Goal: Information Seeking & Learning: Learn about a topic

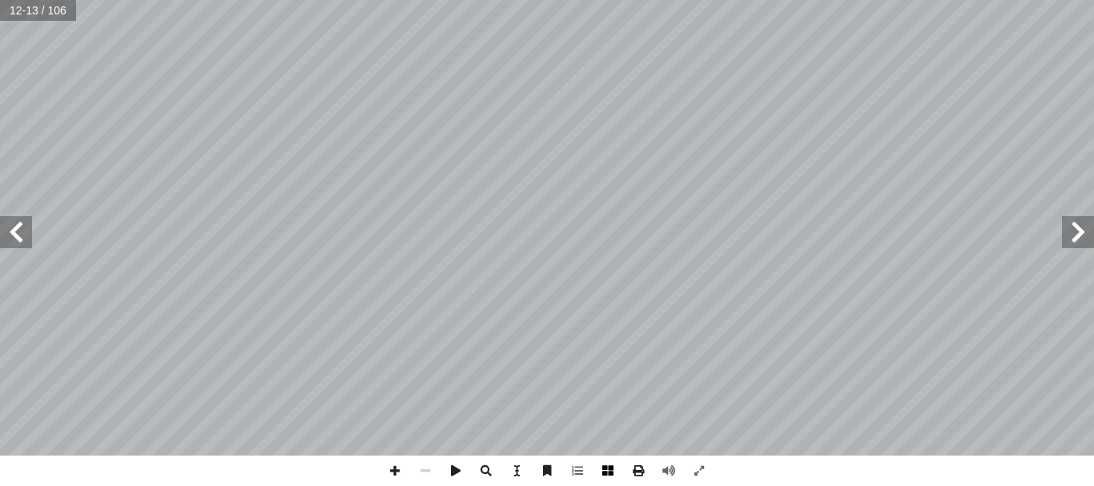
click at [613, 467] on span at bounding box center [608, 471] width 30 height 30
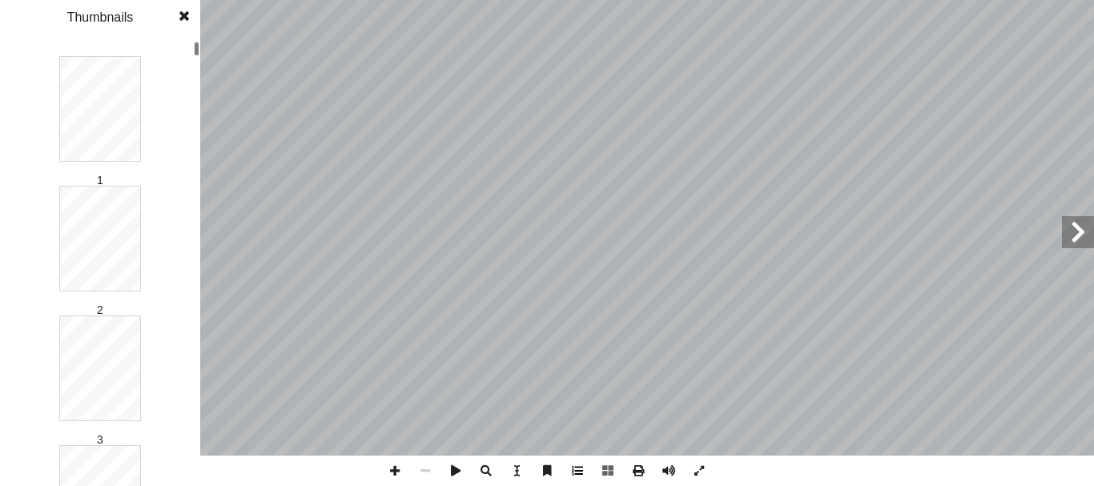
drag, startPoint x: 614, startPoint y: 467, endPoint x: 381, endPoint y: 518, distance: 238.5
click at [381, 90] on html "الصفحة الرئيسية الصف الأول الصف الثاني الصف الثالث الصف الرابع الصف الخامس الصف…" at bounding box center [547, 45] width 1094 height 90
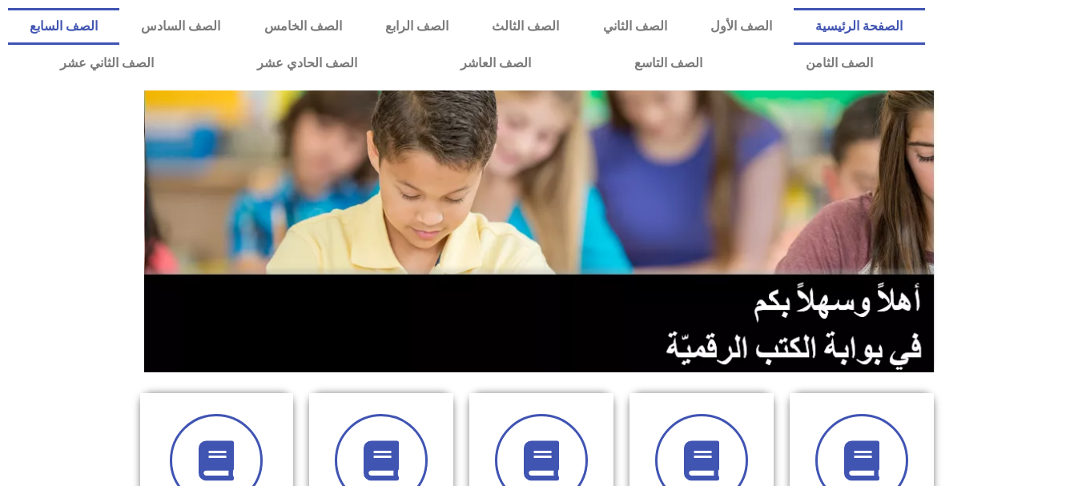
click at [119, 22] on link "الصف السابع" at bounding box center [63, 26] width 111 height 37
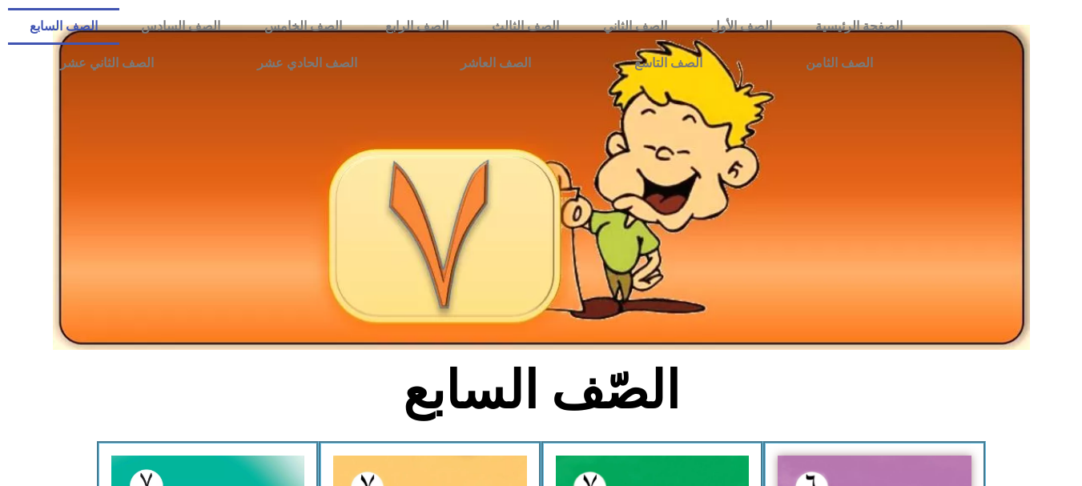
scroll to position [425, 0]
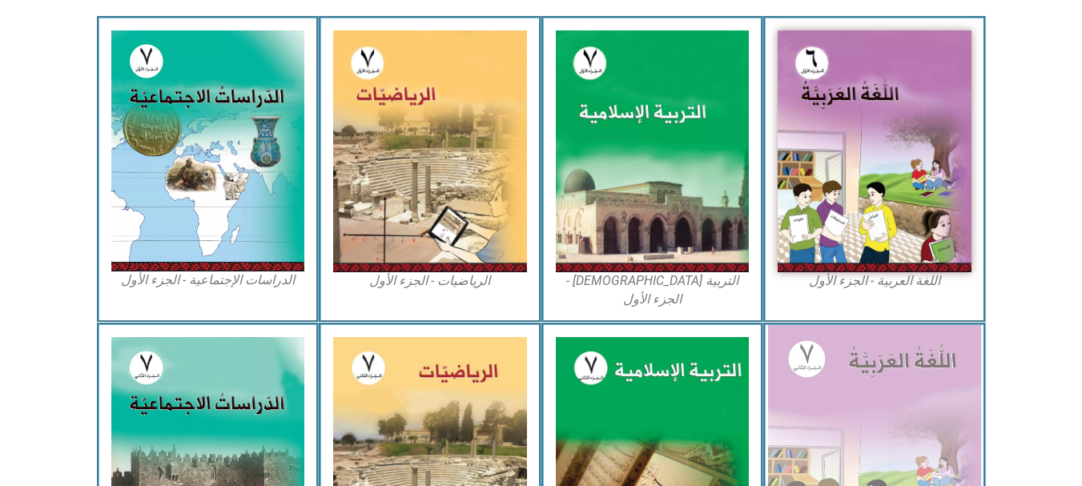
click at [852, 386] on img at bounding box center [874, 458] width 213 height 266
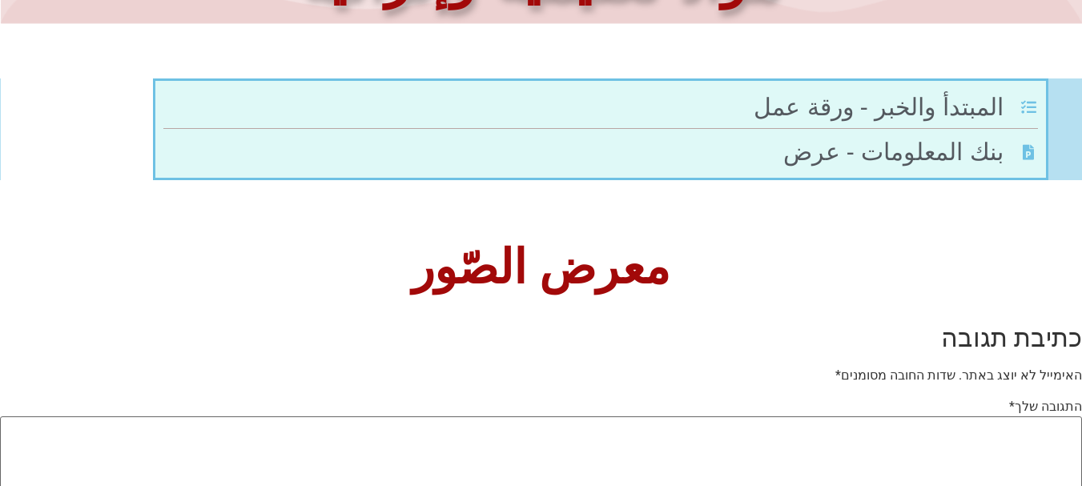
scroll to position [425, 0]
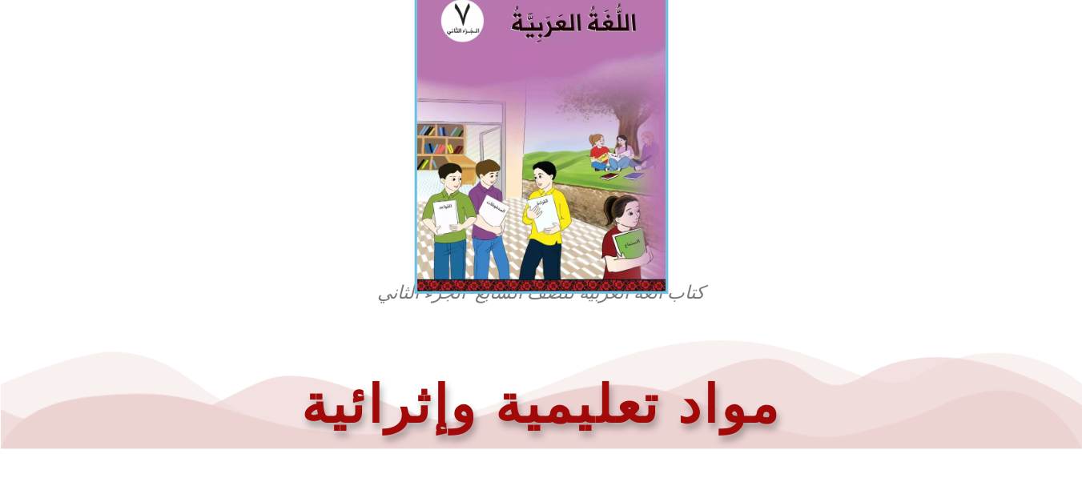
click at [590, 251] on img at bounding box center [541, 136] width 254 height 316
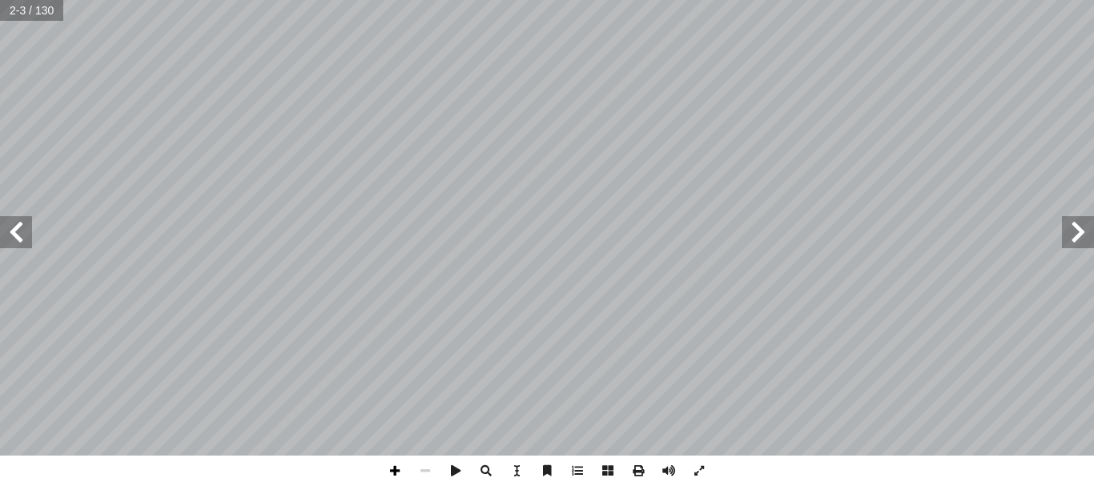
click at [393, 466] on span at bounding box center [395, 471] width 30 height 30
click at [714, 483] on span at bounding box center [699, 471] width 30 height 30
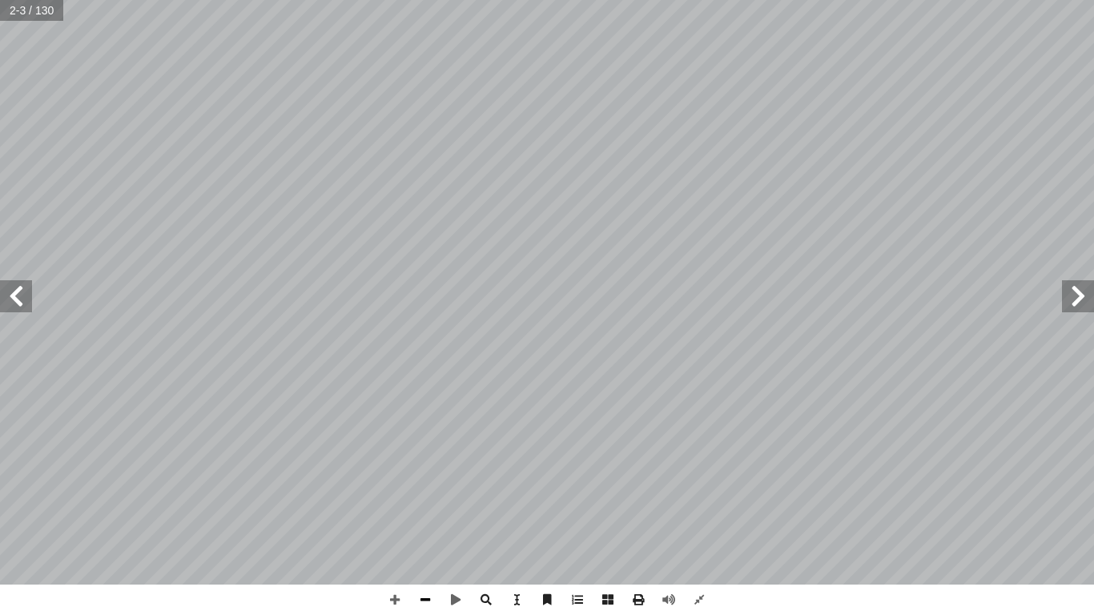
click at [436, 485] on span at bounding box center [425, 600] width 30 height 30
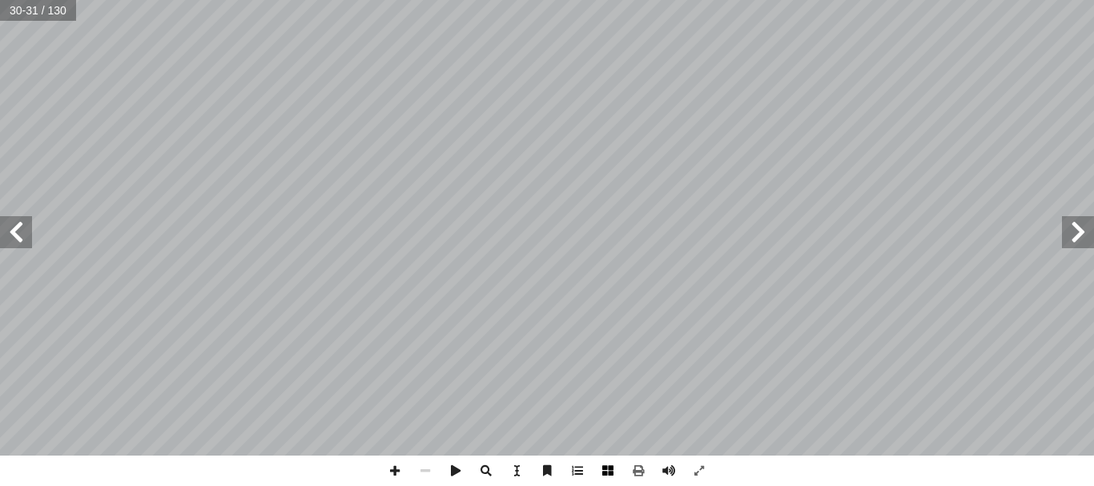
click at [605, 463] on span at bounding box center [608, 471] width 30 height 30
click at [395, 470] on span at bounding box center [395, 471] width 30 height 30
click at [397, 469] on span at bounding box center [395, 471] width 30 height 30
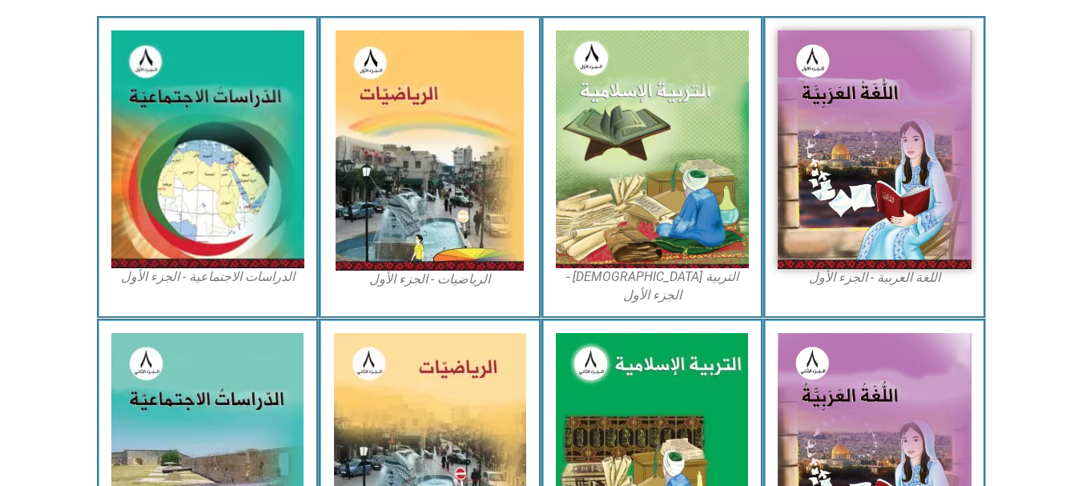
scroll to position [425, 0]
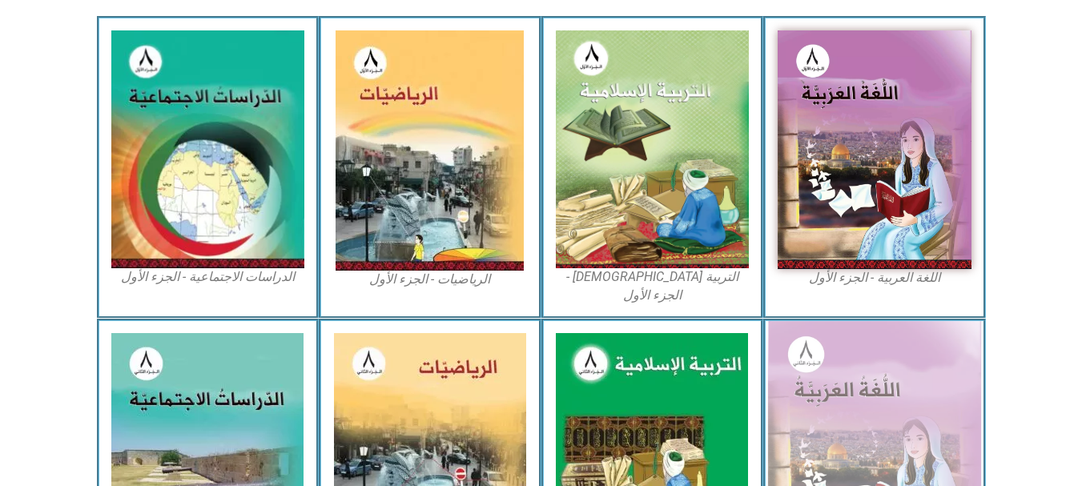
click at [864, 378] on img at bounding box center [874, 452] width 213 height 263
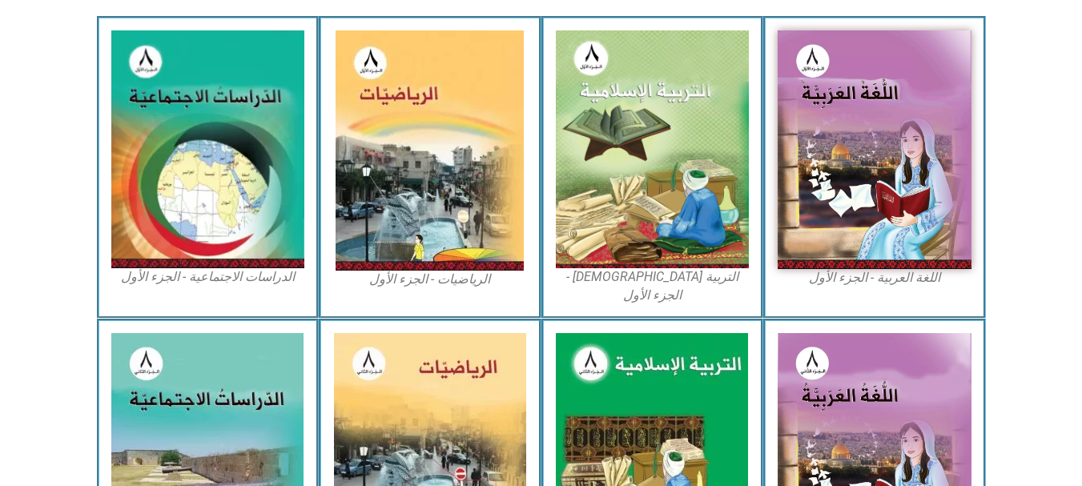
scroll to position [0, 0]
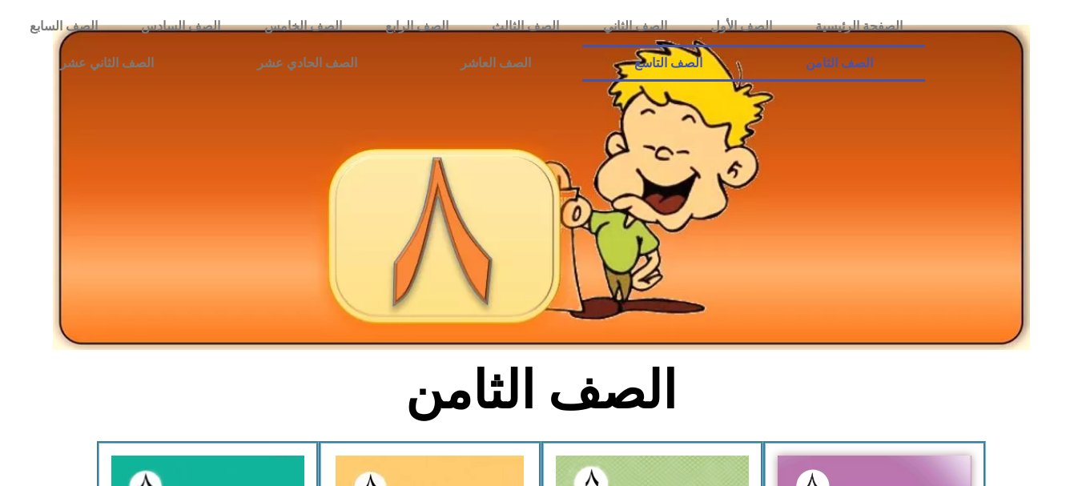
click at [659, 67] on font "الصف التاسع" at bounding box center [668, 62] width 68 height 15
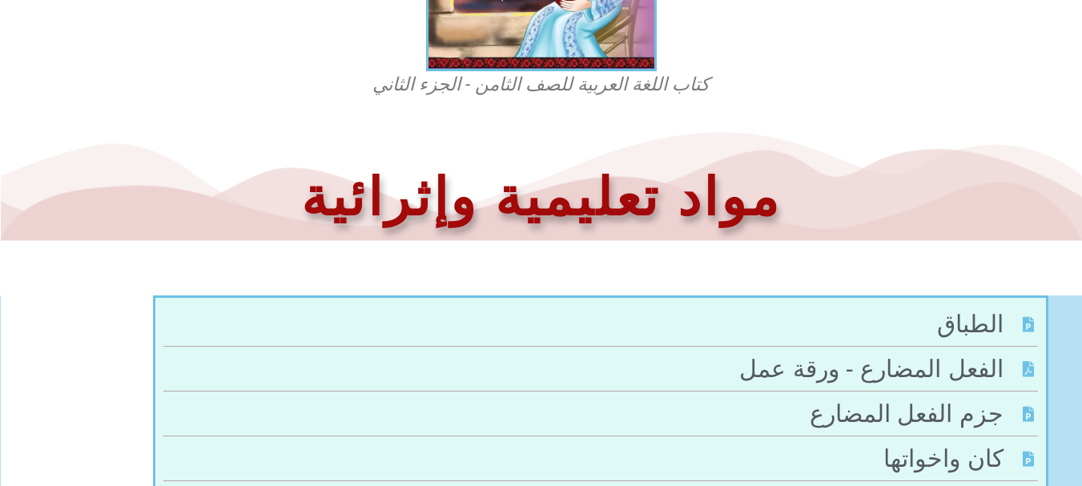
scroll to position [628, 0]
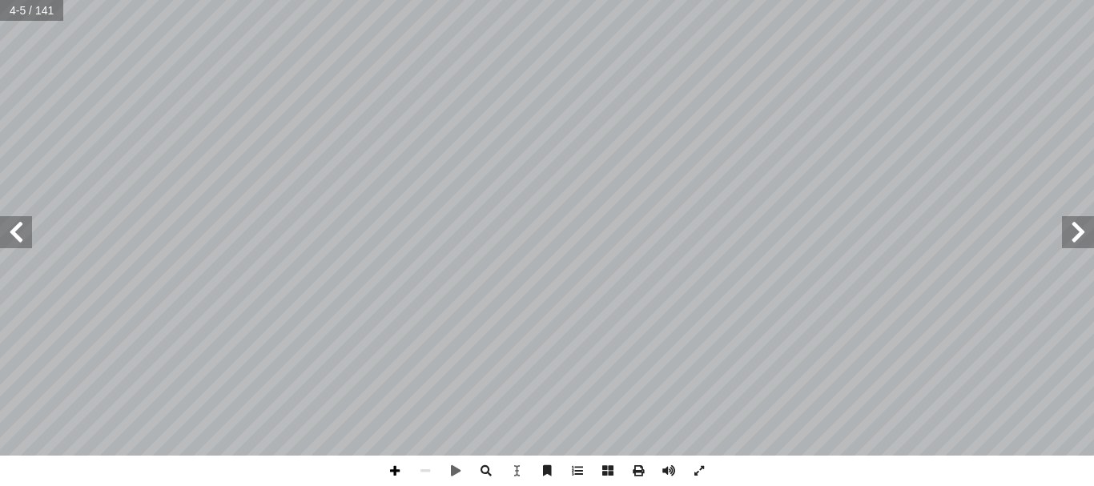
click at [390, 471] on span at bounding box center [395, 471] width 30 height 30
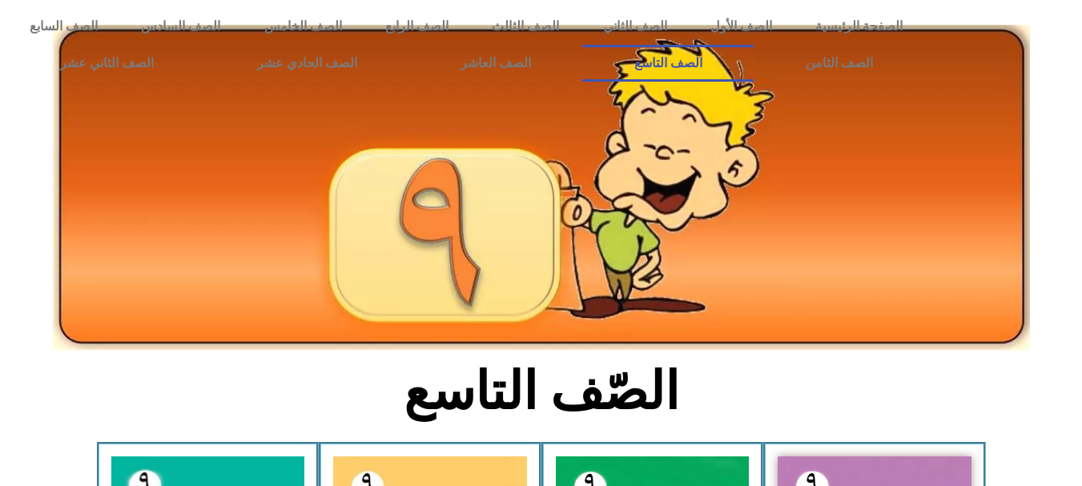
scroll to position [425, 0]
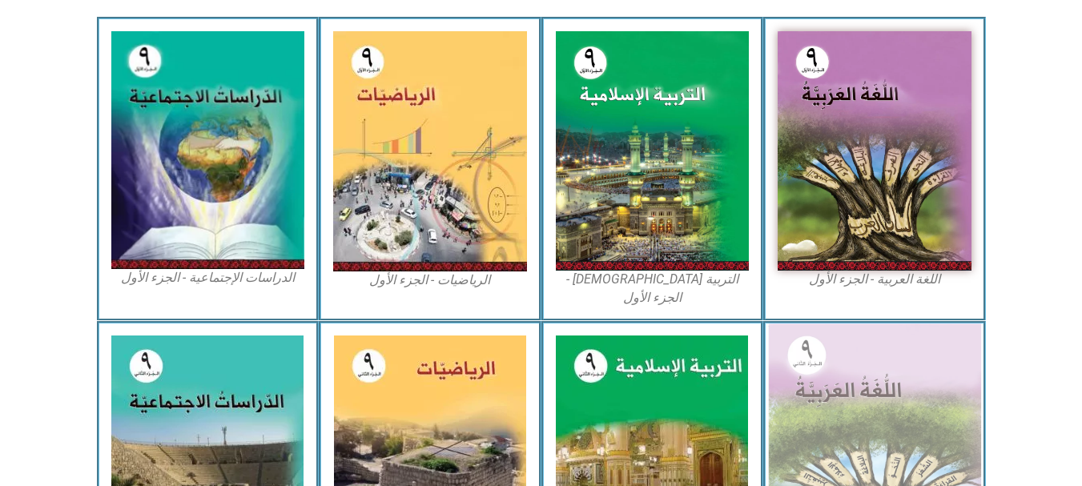
click at [937, 365] on img at bounding box center [874, 454] width 213 height 260
click at [904, 369] on img at bounding box center [874, 454] width 213 height 260
click at [889, 425] on img at bounding box center [874, 454] width 213 height 260
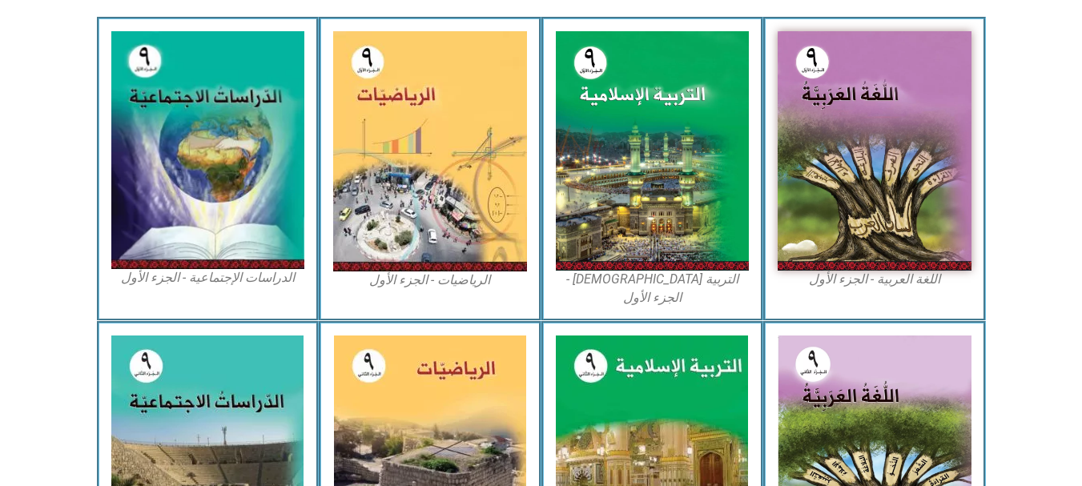
click at [1033, 361] on icon at bounding box center [540, 374] width 1083 height 108
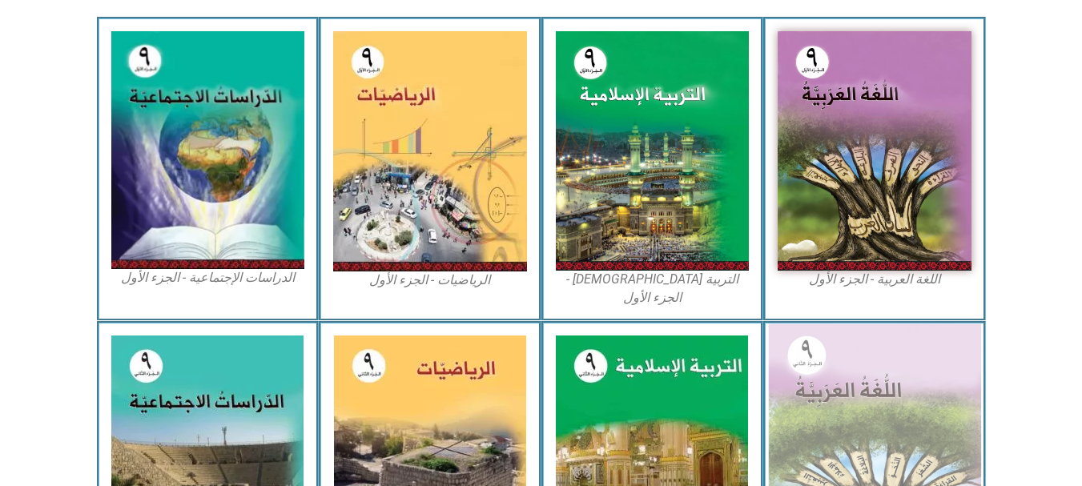
click at [931, 382] on img at bounding box center [874, 454] width 213 height 260
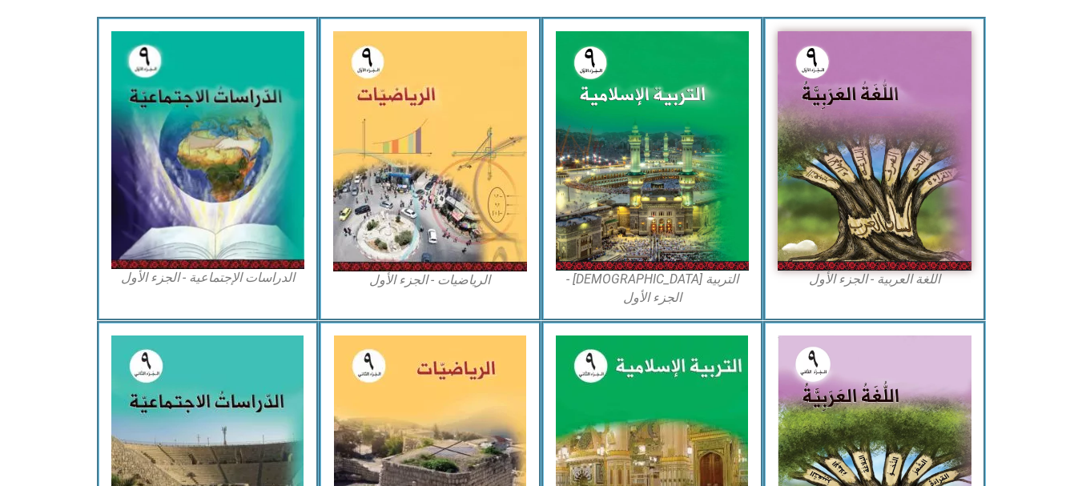
click at [906, 406] on img at bounding box center [875, 454] width 194 height 237
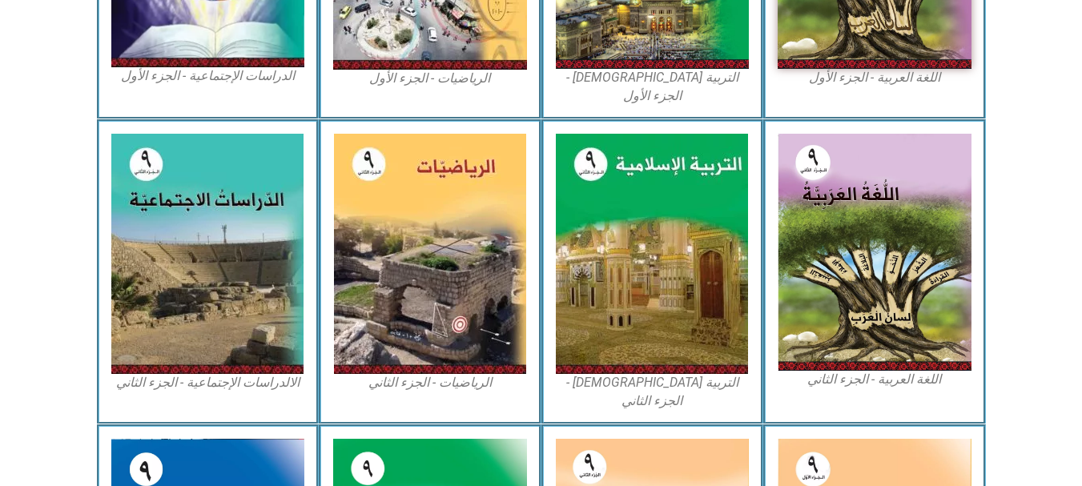
scroll to position [637, 0]
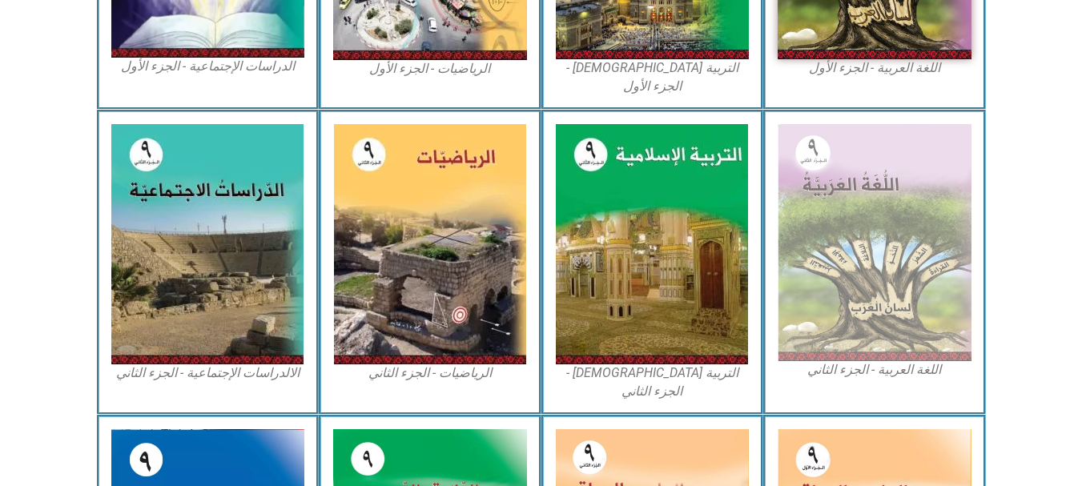
click at [829, 361] on figcaption "اللغة العربية - الجزء الثاني" at bounding box center [875, 370] width 194 height 18
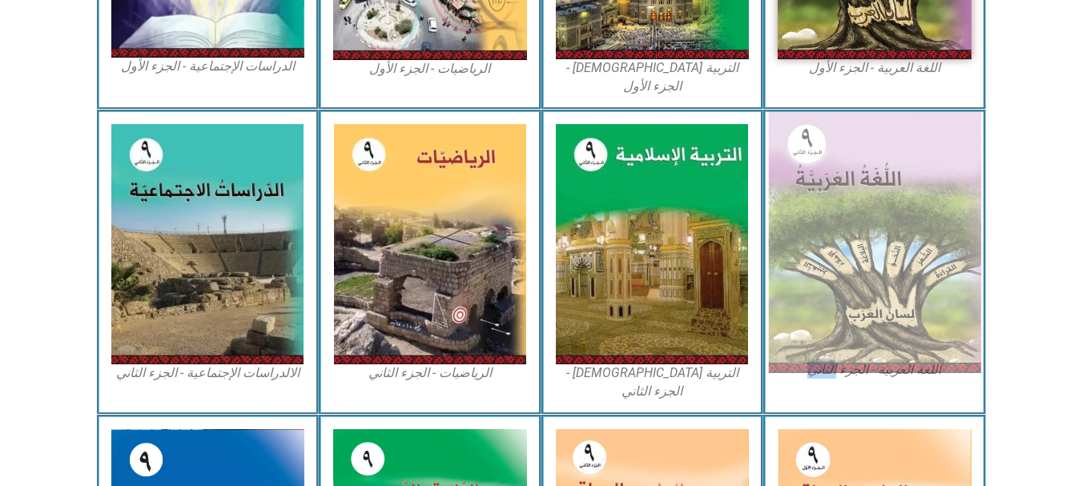
click at [862, 258] on img at bounding box center [874, 242] width 213 height 260
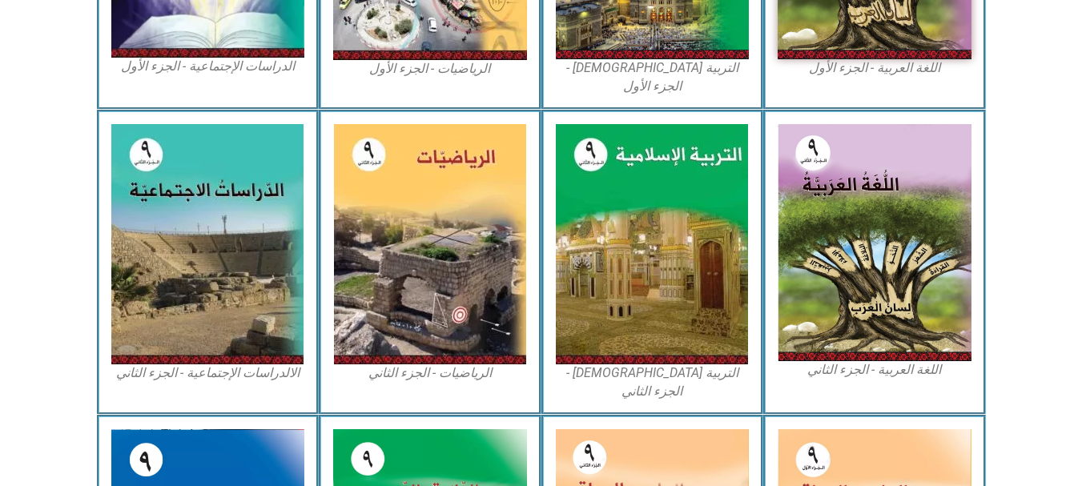
click at [1019, 248] on section "اللغة العربية - الجزء الثاني التربية [DEMOGRAPHIC_DATA] - الجزء الثاني الرياضيا…" at bounding box center [541, 262] width 1082 height 305
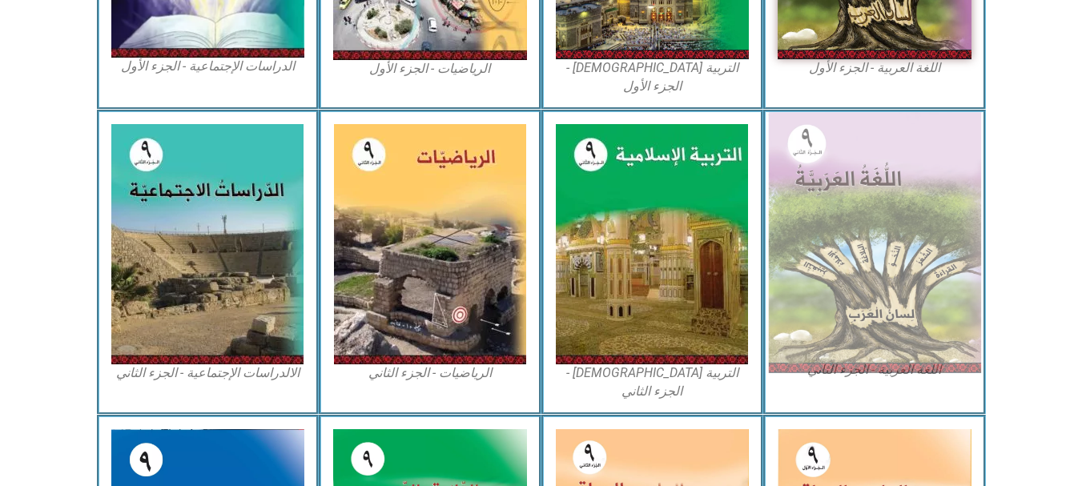
click at [900, 196] on img at bounding box center [874, 242] width 213 height 260
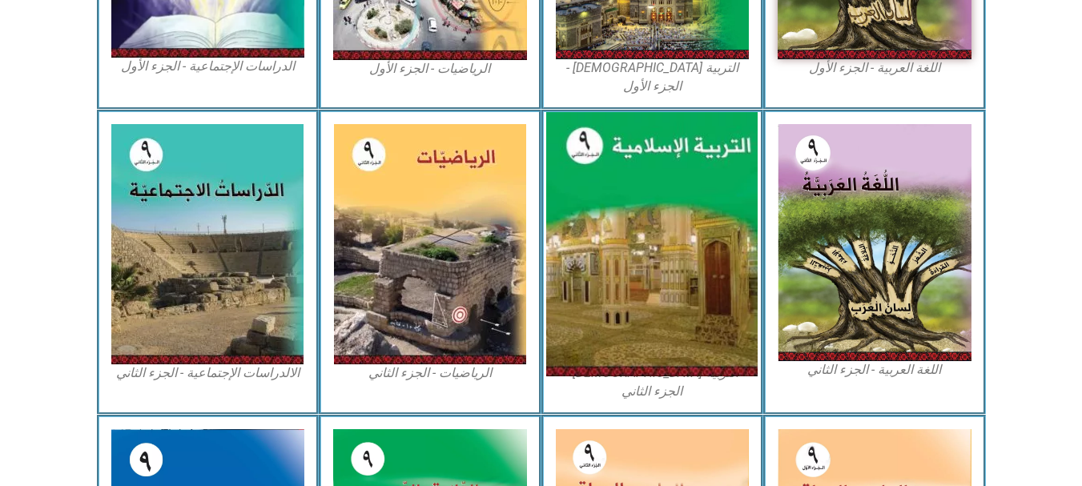
click at [712, 258] on img at bounding box center [651, 244] width 211 height 264
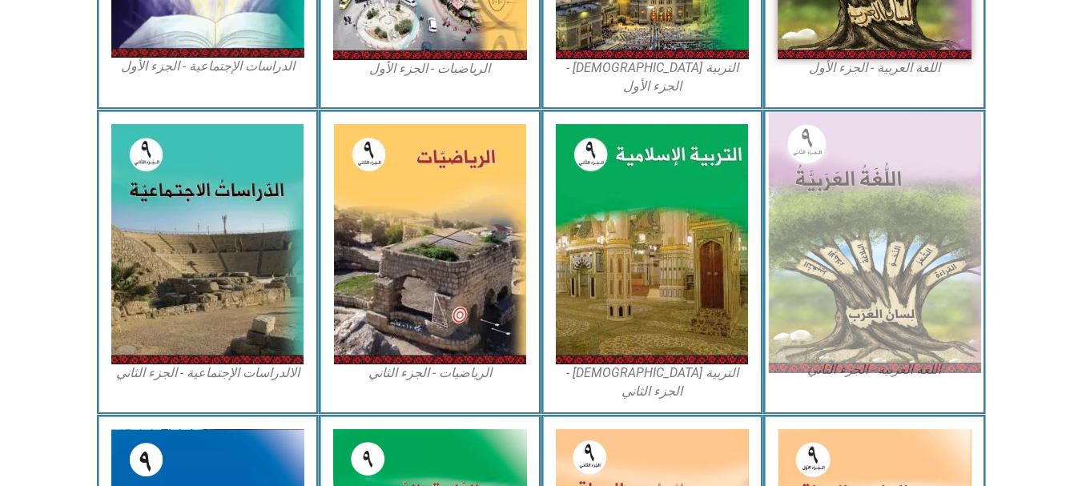
click at [877, 220] on img at bounding box center [874, 242] width 213 height 260
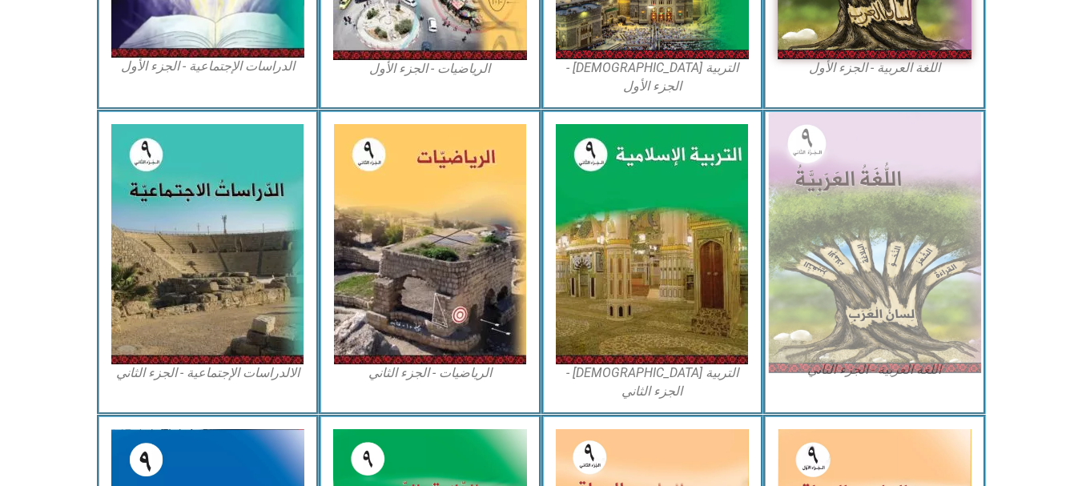
click at [877, 220] on img at bounding box center [874, 242] width 213 height 260
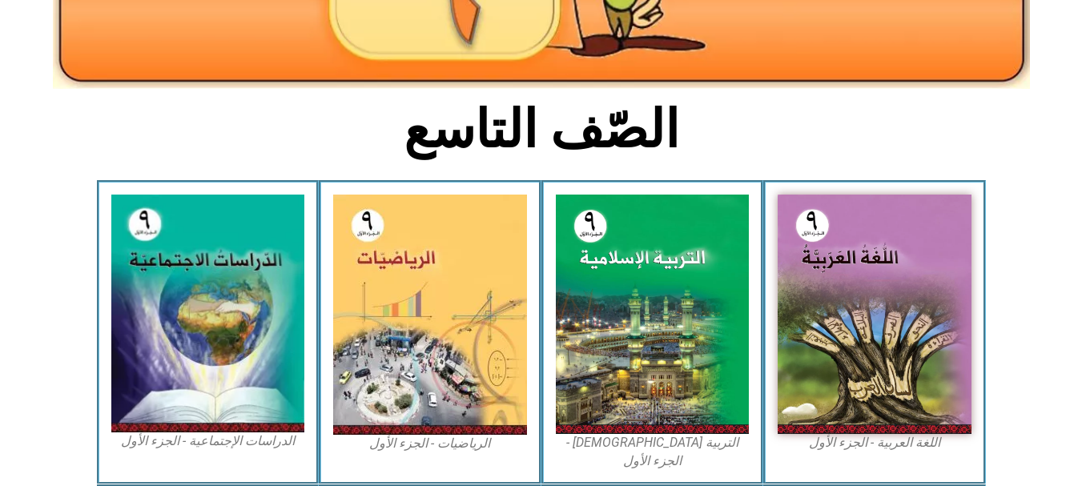
scroll to position [0, 0]
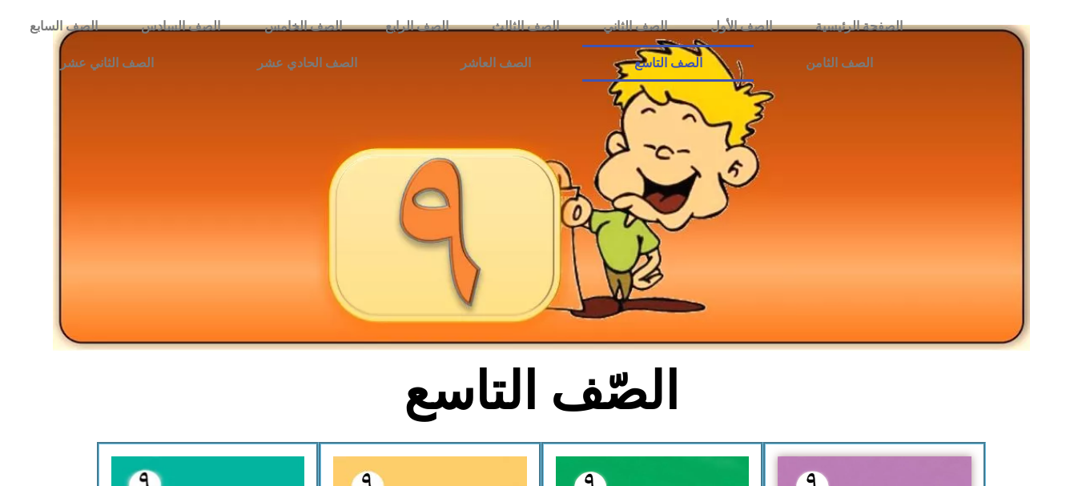
click at [442, 302] on img at bounding box center [541, 188] width 977 height 326
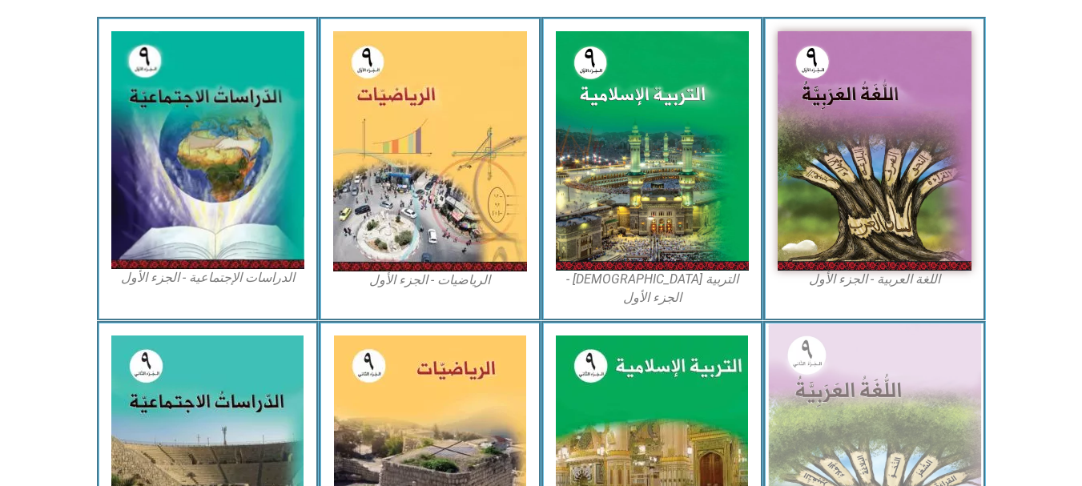
click at [832, 401] on img at bounding box center [874, 454] width 213 height 260
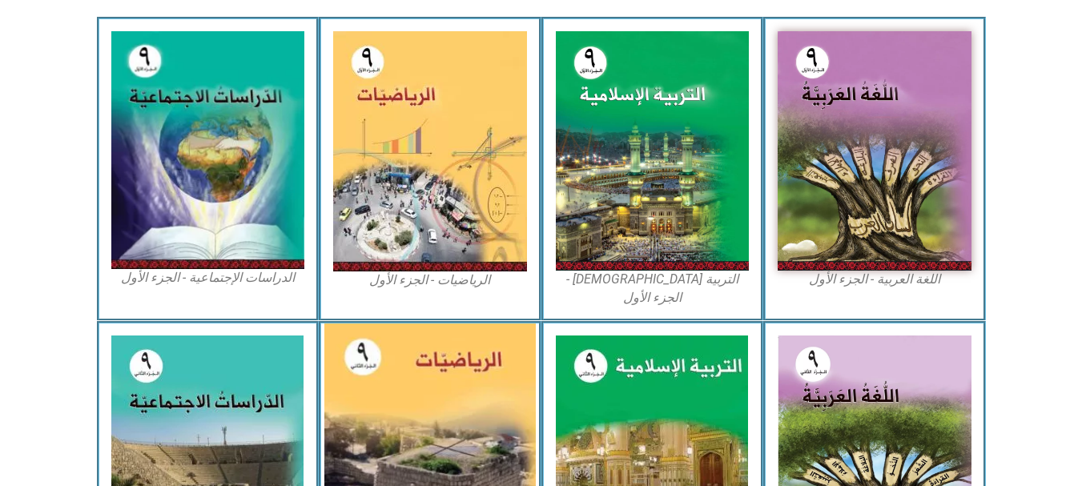
click at [440, 439] on img at bounding box center [429, 456] width 211 height 264
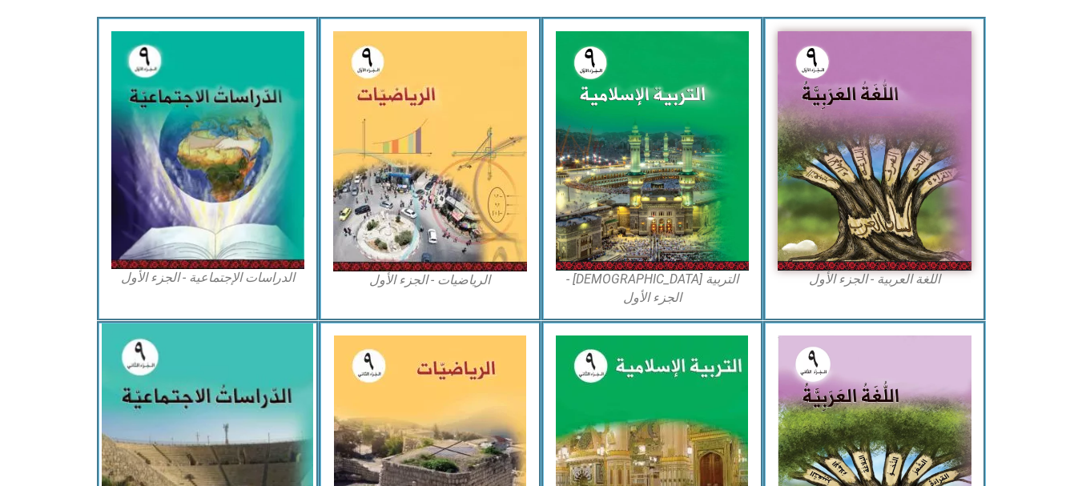
click at [207, 429] on img at bounding box center [207, 456] width 211 height 264
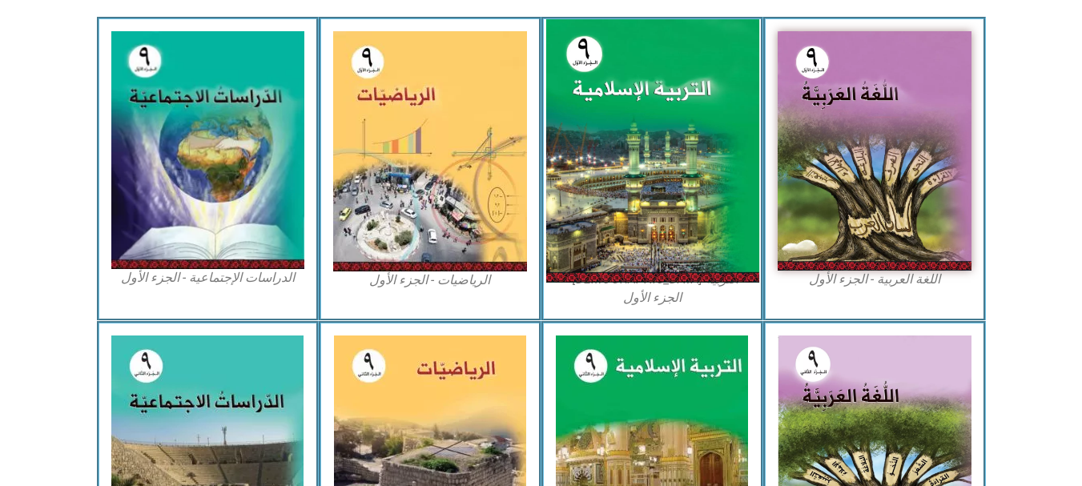
click at [639, 134] on img at bounding box center [652, 151] width 213 height 264
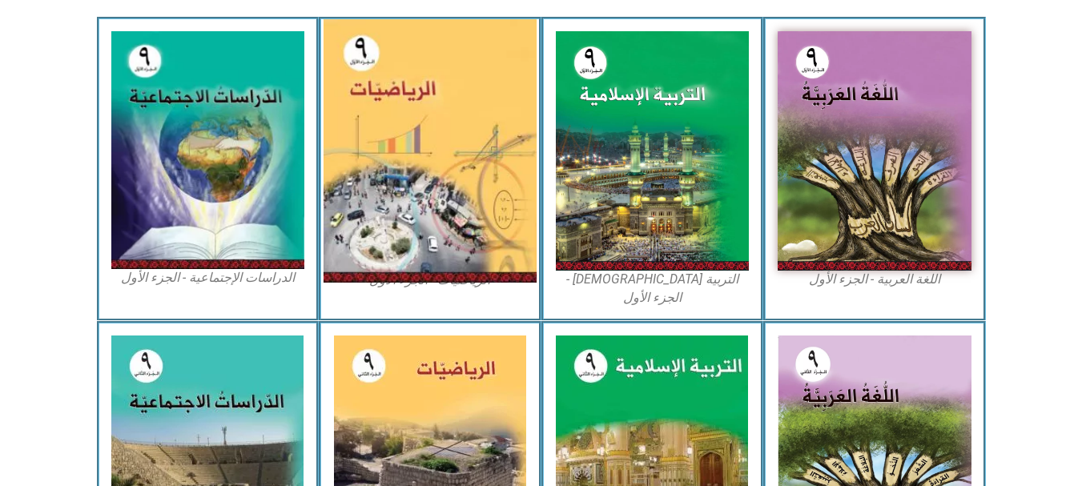
click at [406, 187] on img at bounding box center [430, 151] width 213 height 264
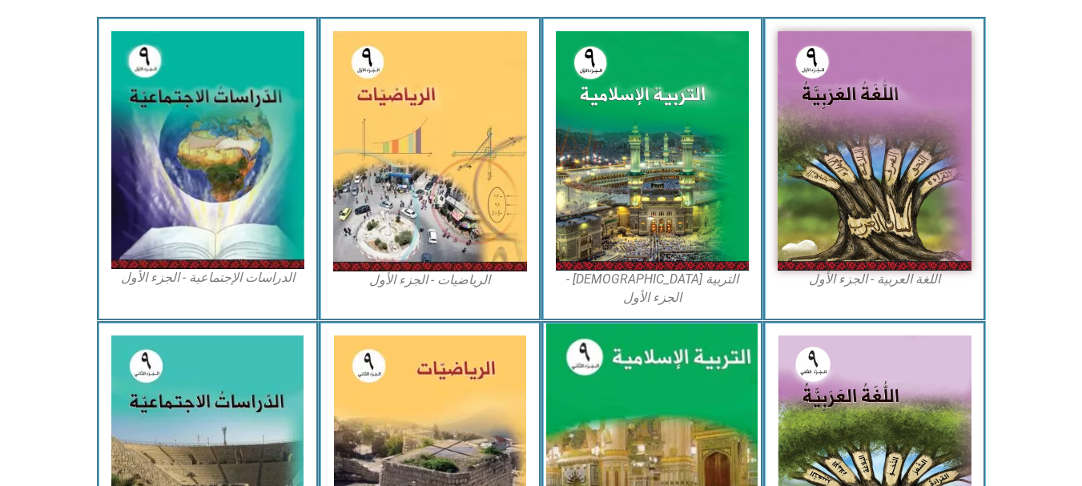
click at [681, 379] on img at bounding box center [651, 456] width 211 height 264
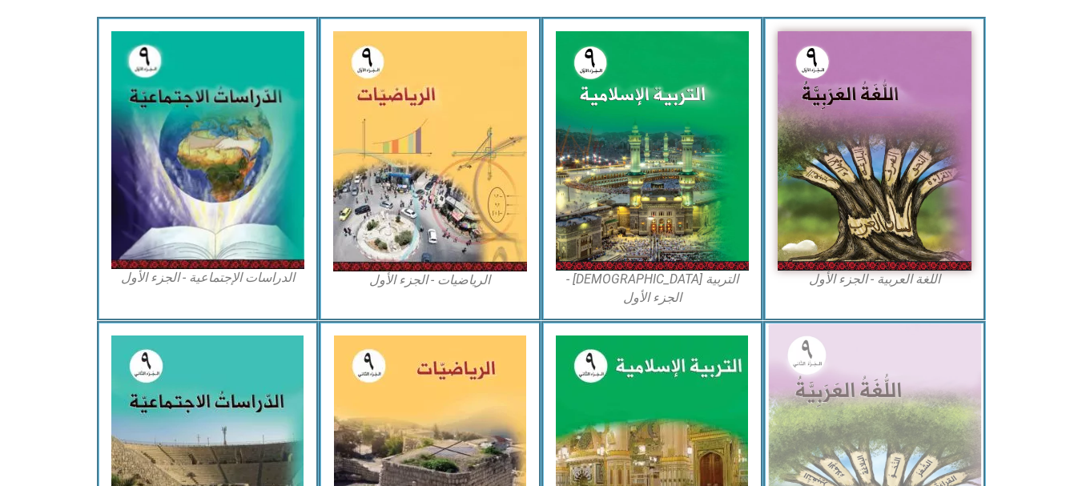
click at [952, 387] on img at bounding box center [874, 454] width 213 height 260
click at [869, 347] on img at bounding box center [874, 454] width 213 height 260
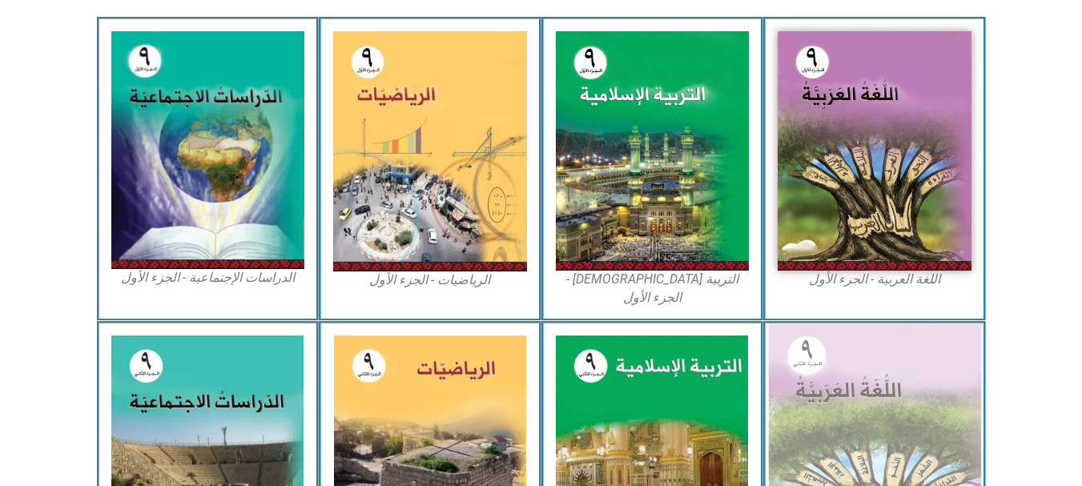
click at [869, 347] on img at bounding box center [874, 454] width 213 height 260
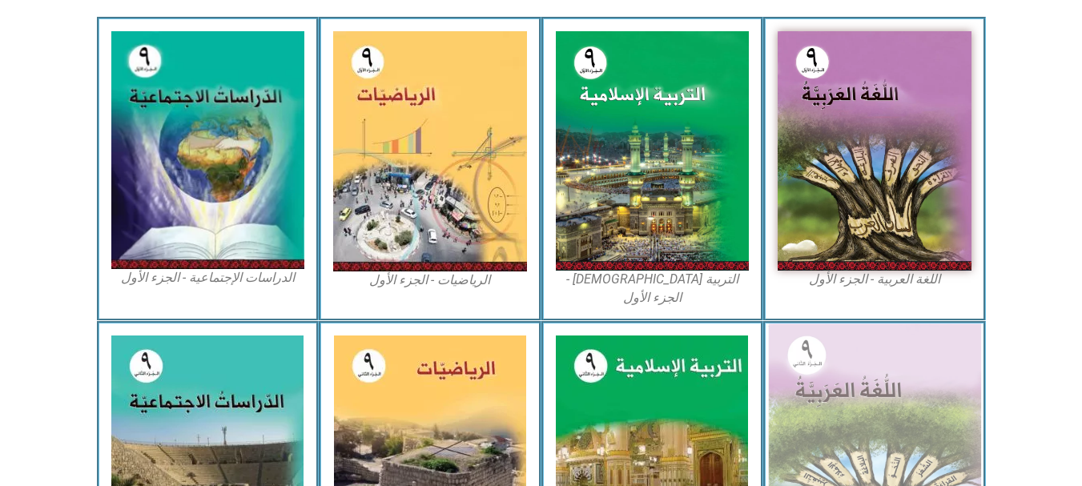
click at [869, 347] on img at bounding box center [874, 454] width 213 height 260
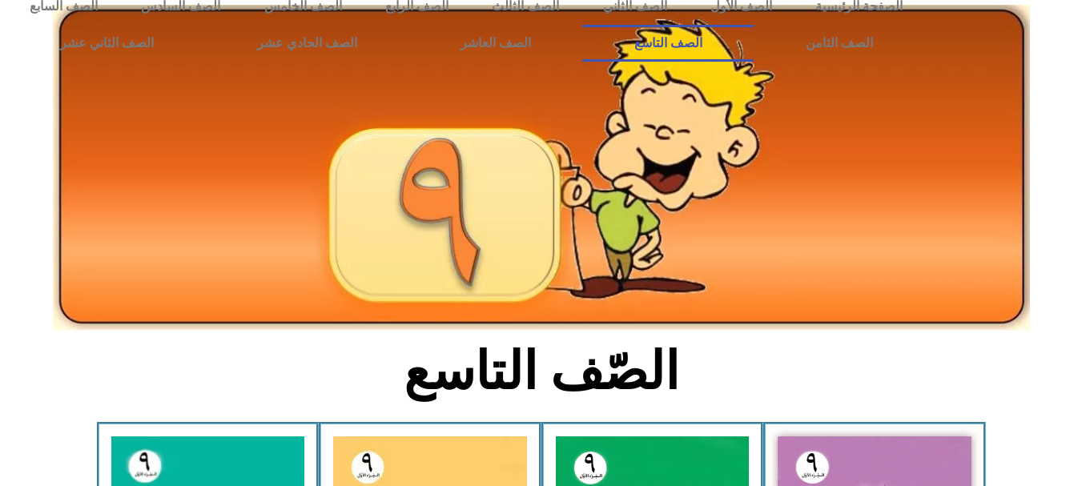
scroll to position [15, 0]
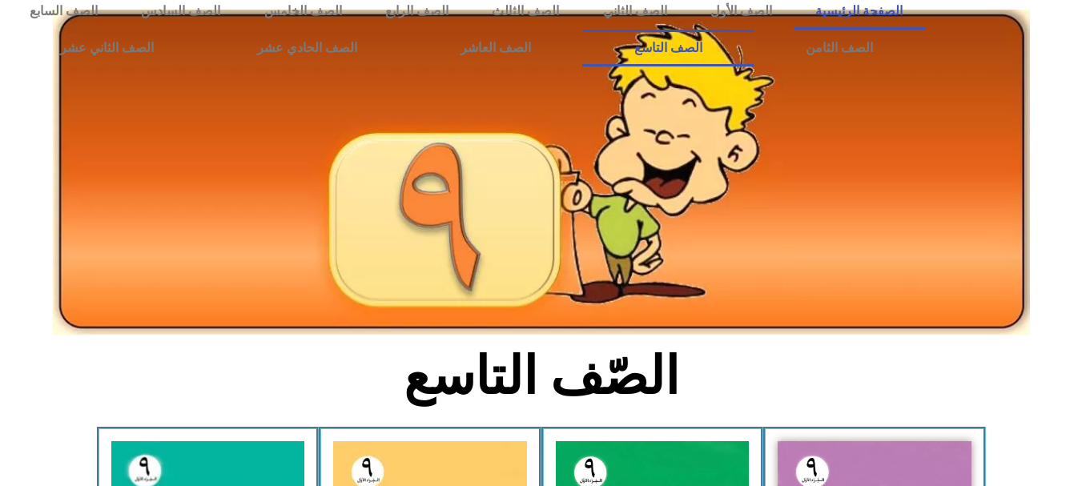
click at [907, 9] on link "الصفحة الرئيسية" at bounding box center [859, 11] width 131 height 37
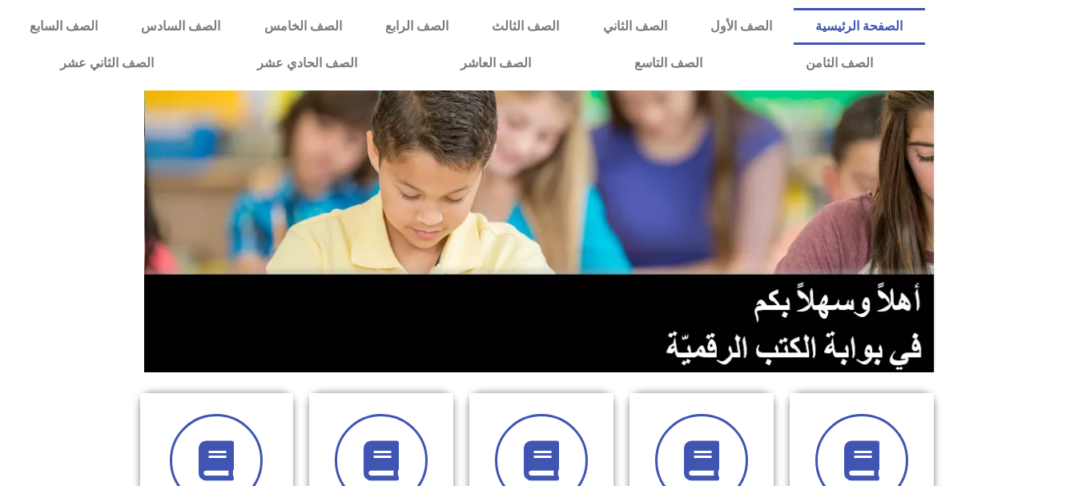
scroll to position [425, 0]
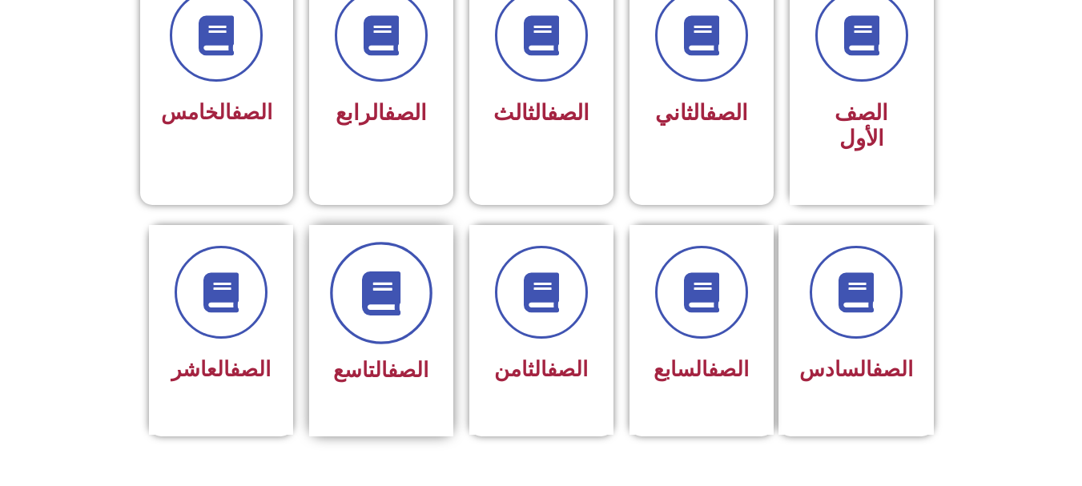
click at [380, 294] on span at bounding box center [381, 293] width 103 height 103
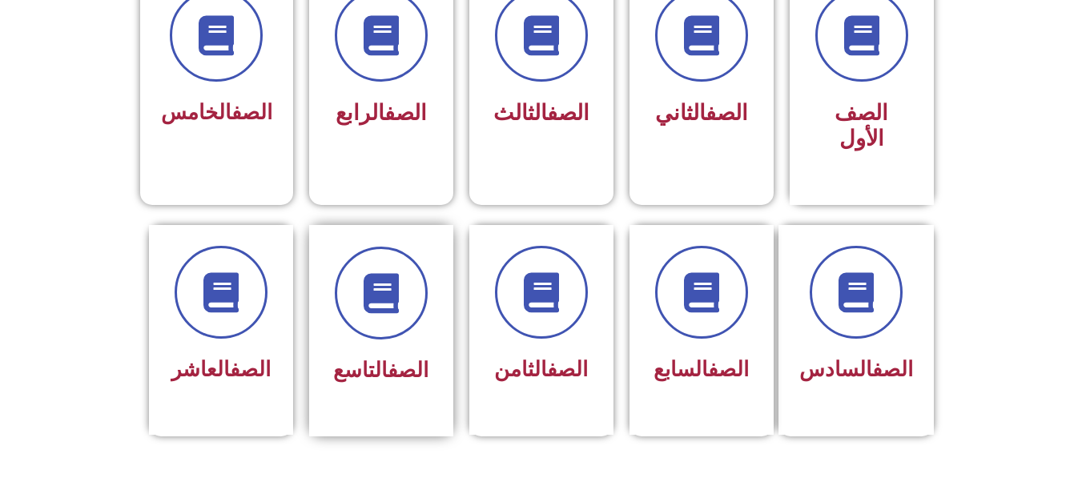
click at [394, 369] on div "الصف التاسع" at bounding box center [381, 330] width 144 height 211
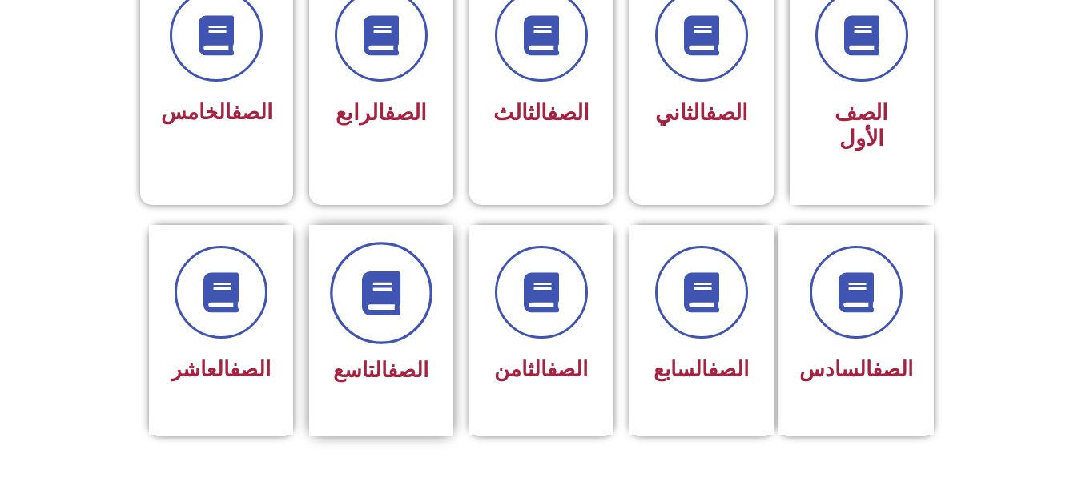
click at [399, 271] on icon at bounding box center [381, 293] width 44 height 44
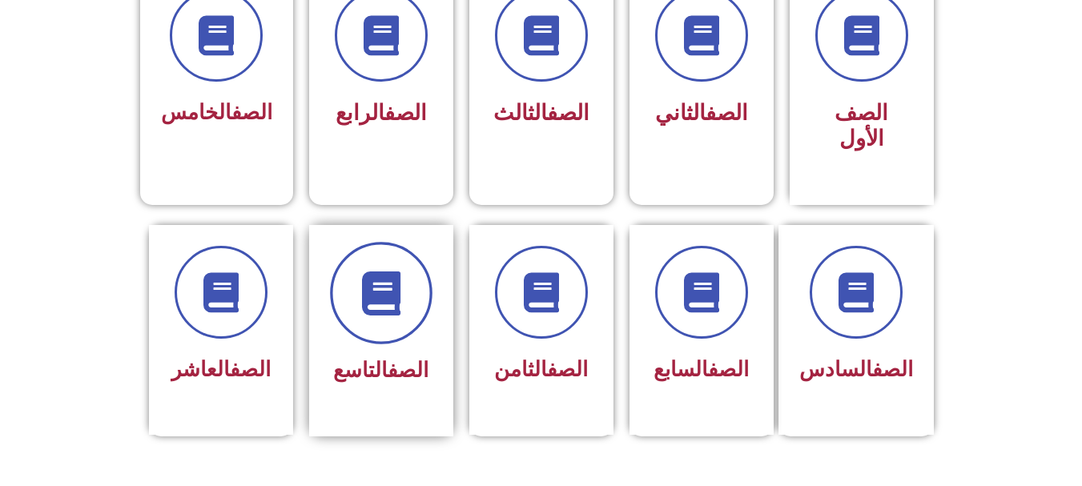
click at [399, 271] on icon at bounding box center [381, 293] width 44 height 44
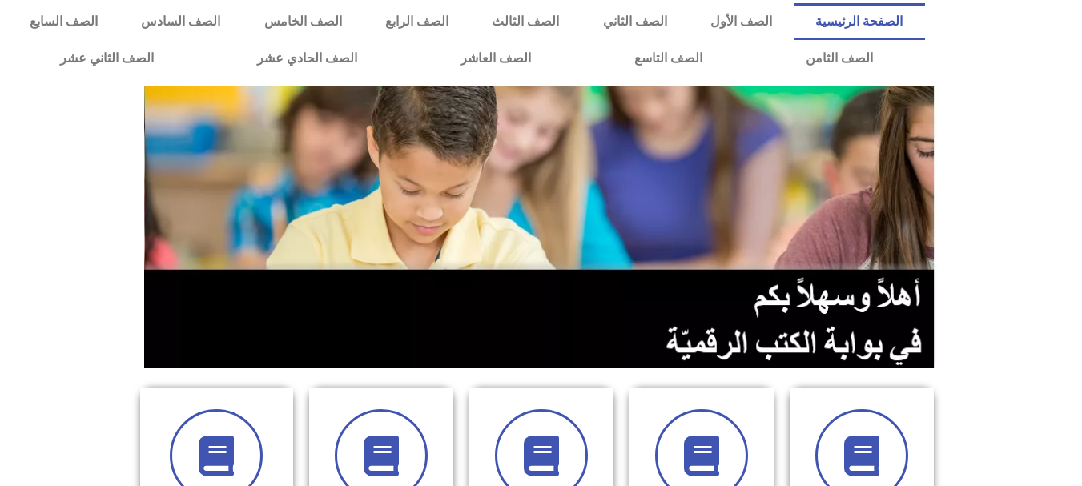
scroll to position [0, 0]
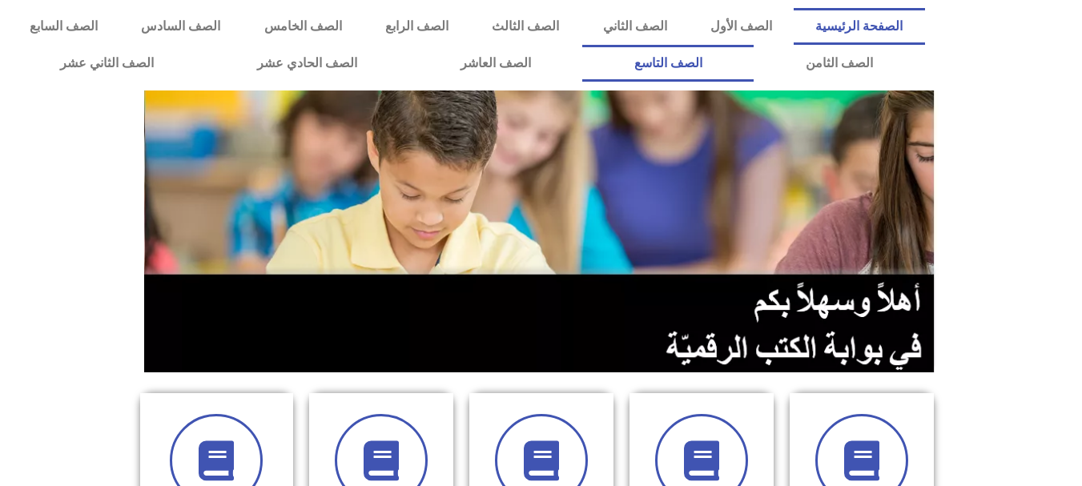
click at [582, 45] on link "الصف التاسع" at bounding box center [667, 63] width 171 height 37
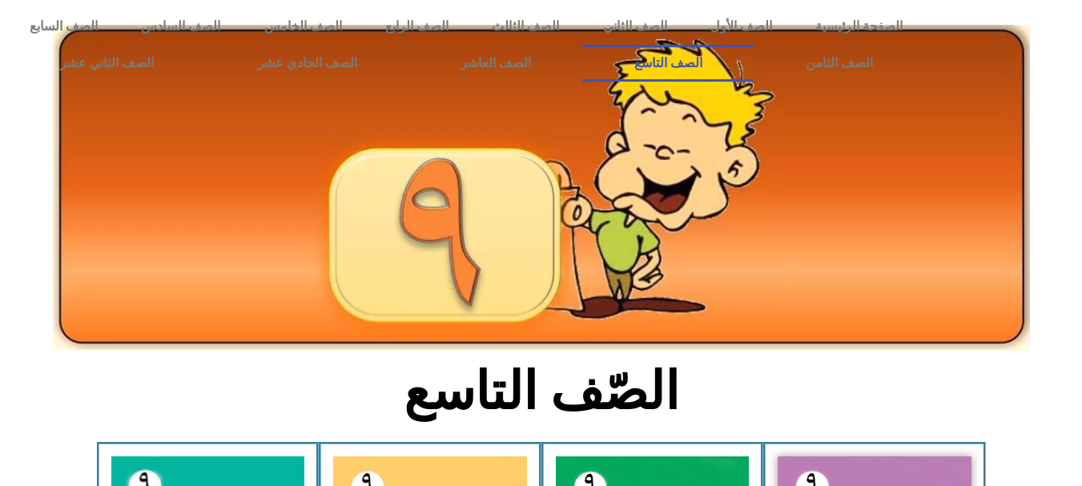
scroll to position [425, 0]
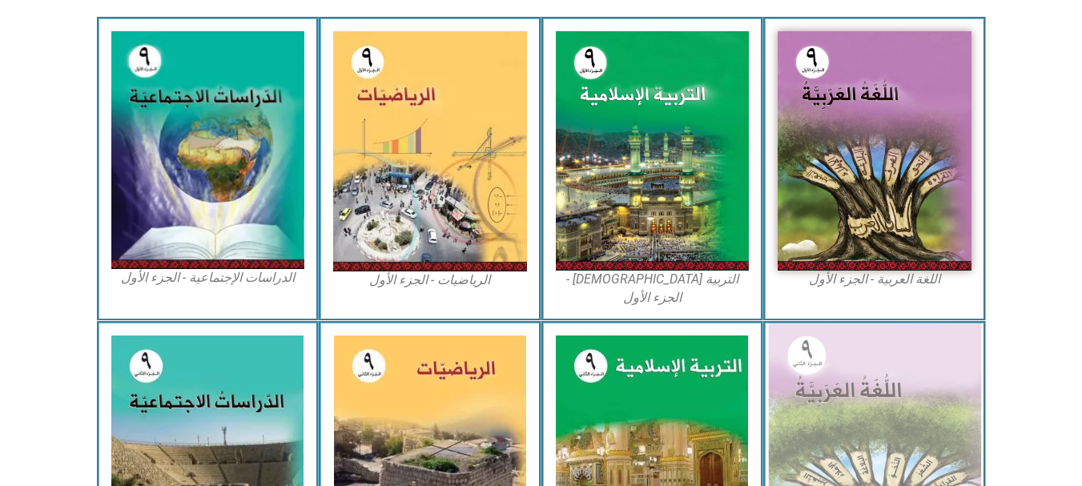
click at [854, 383] on img at bounding box center [874, 454] width 213 height 260
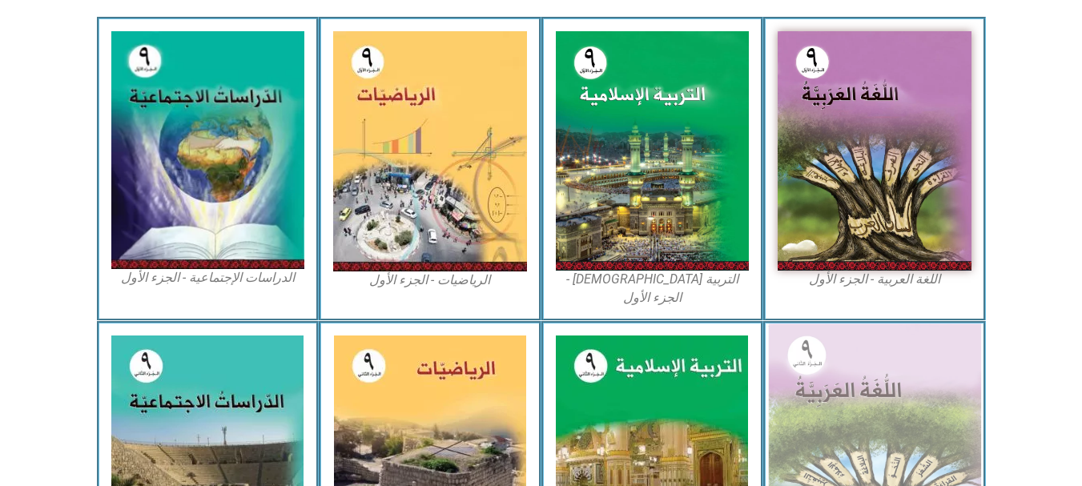
click at [854, 383] on img at bounding box center [874, 454] width 213 height 260
